Goal: Find specific page/section: Find specific page/section

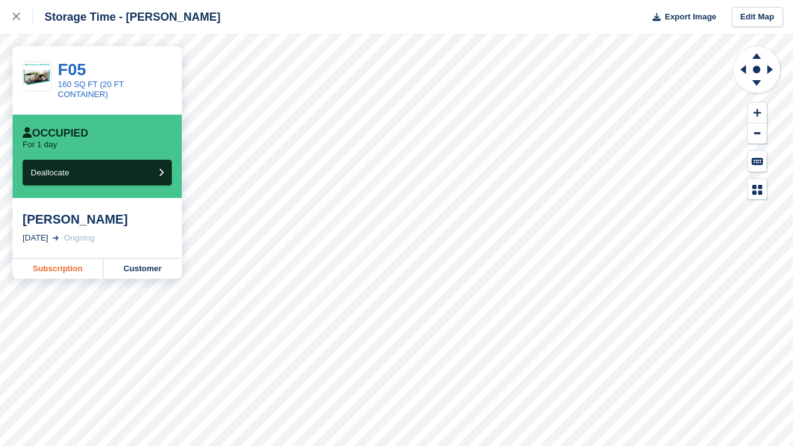
click at [66, 265] on link "Subscription" at bounding box center [58, 269] width 91 height 20
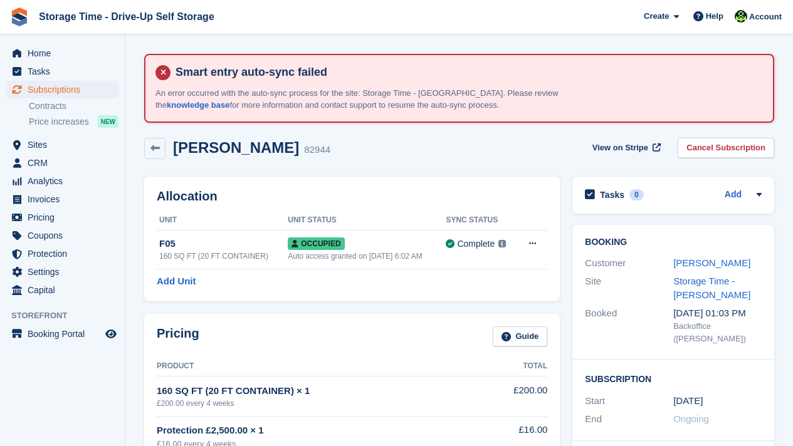
click at [704, 271] on div "Customer Scott Ridgway" at bounding box center [673, 264] width 177 height 18
click at [699, 261] on link "[PERSON_NAME]" at bounding box center [711, 263] width 77 height 11
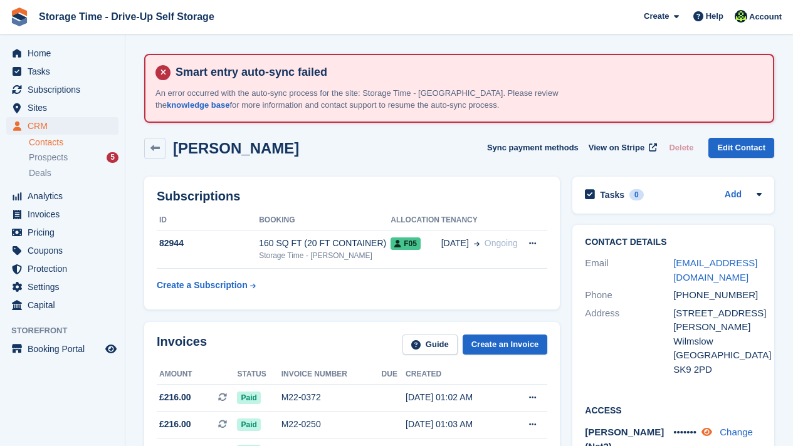
click at [712, 428] on icon at bounding box center [706, 432] width 11 height 9
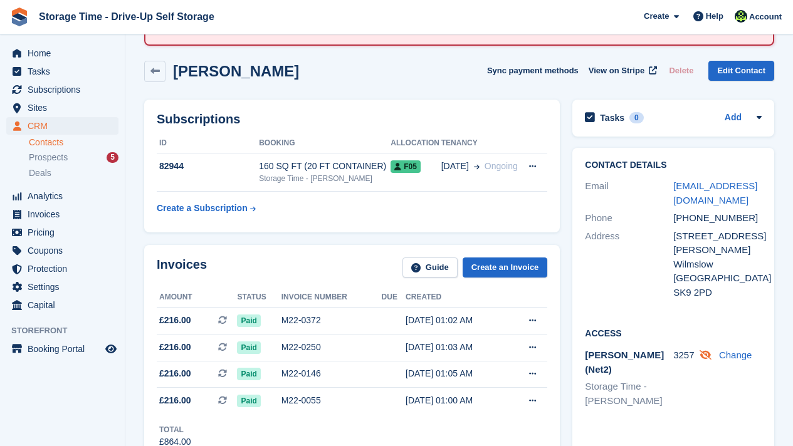
scroll to position [75, 0]
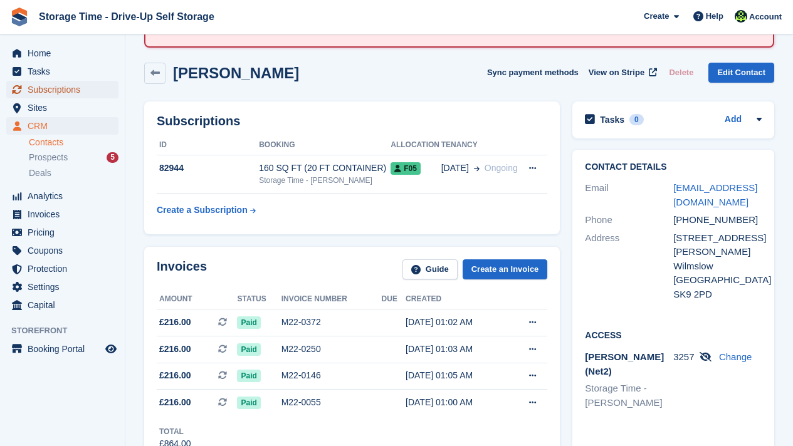
click at [59, 85] on span "Subscriptions" at bounding box center [65, 90] width 75 height 18
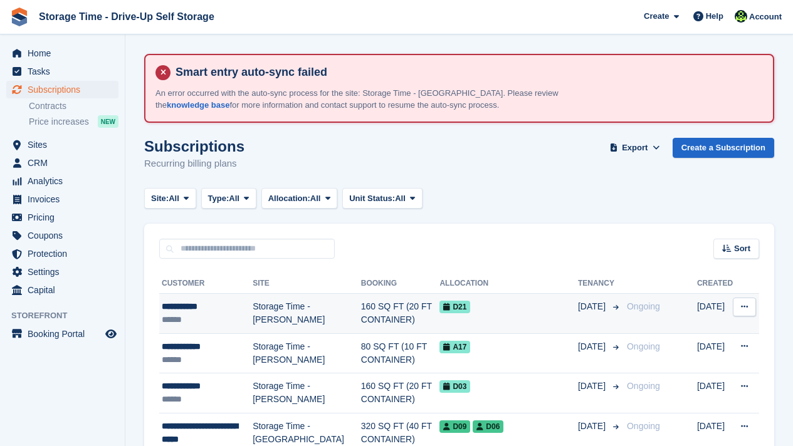
click at [249, 302] on div "**********" at bounding box center [207, 306] width 91 height 13
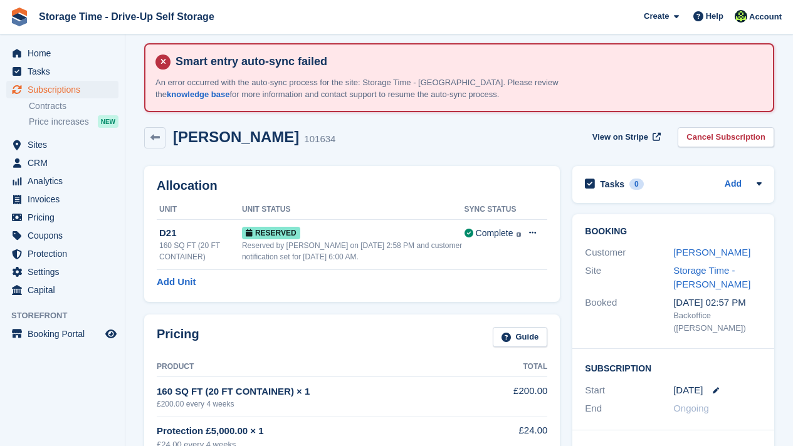
scroll to position [25, 0]
